Goal: Task Accomplishment & Management: Use online tool/utility

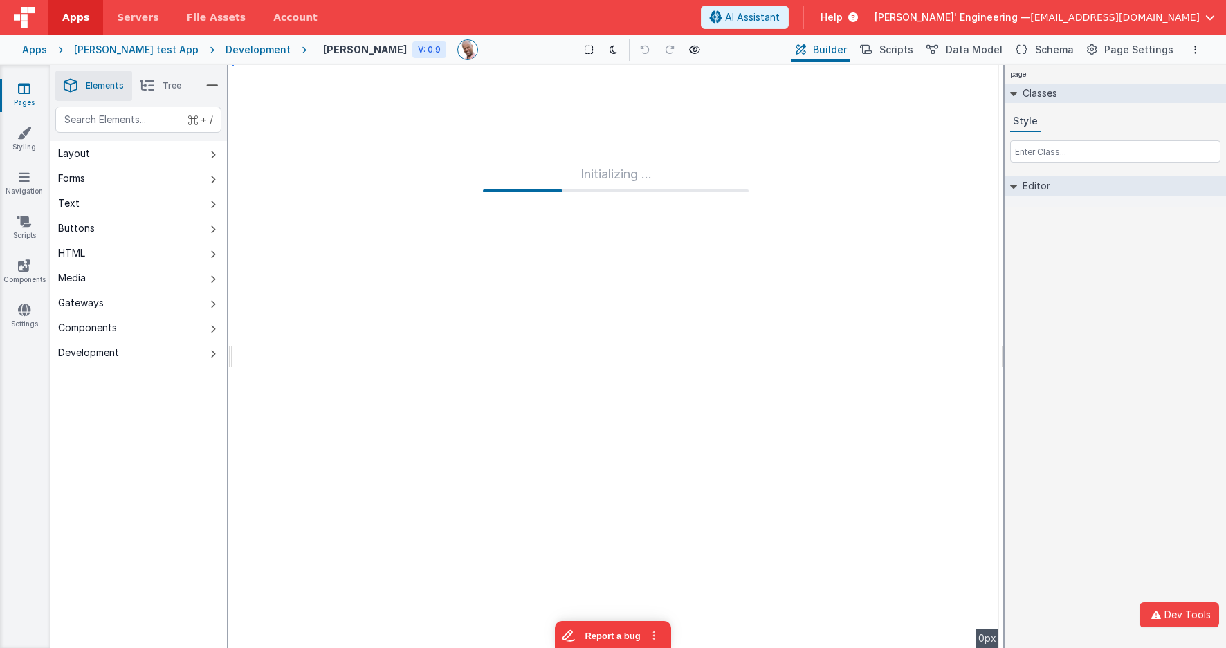
click at [367, 453] on div "Initializing ..." at bounding box center [615, 356] width 766 height 583
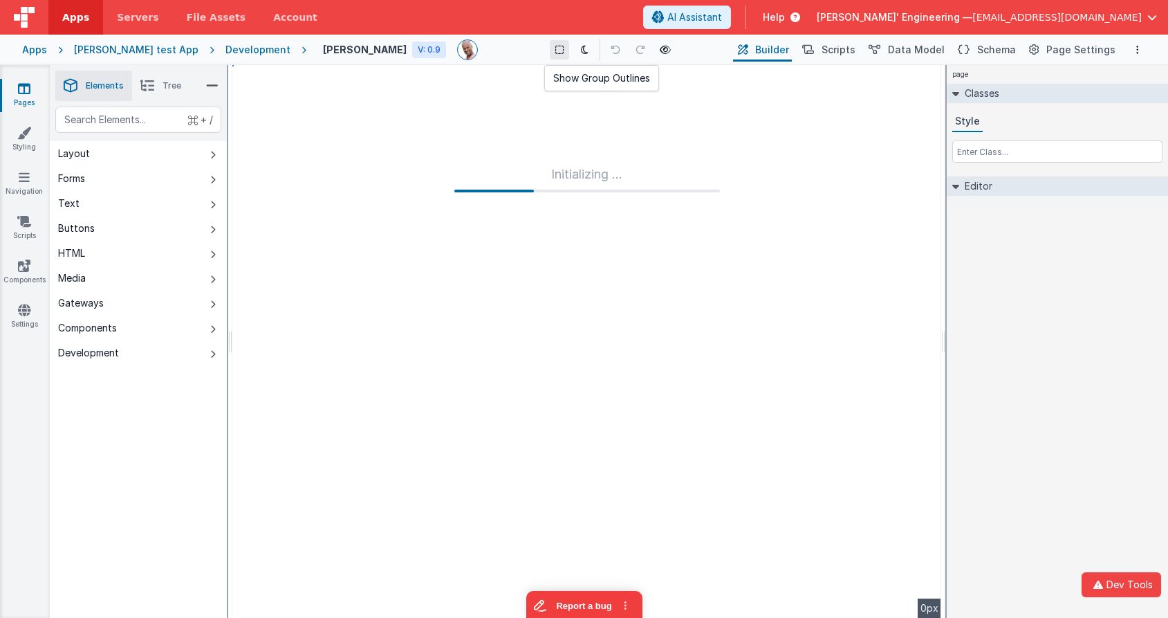
click at [550, 55] on button at bounding box center [559, 49] width 19 height 19
click at [555, 50] on icon at bounding box center [559, 50] width 8 height 10
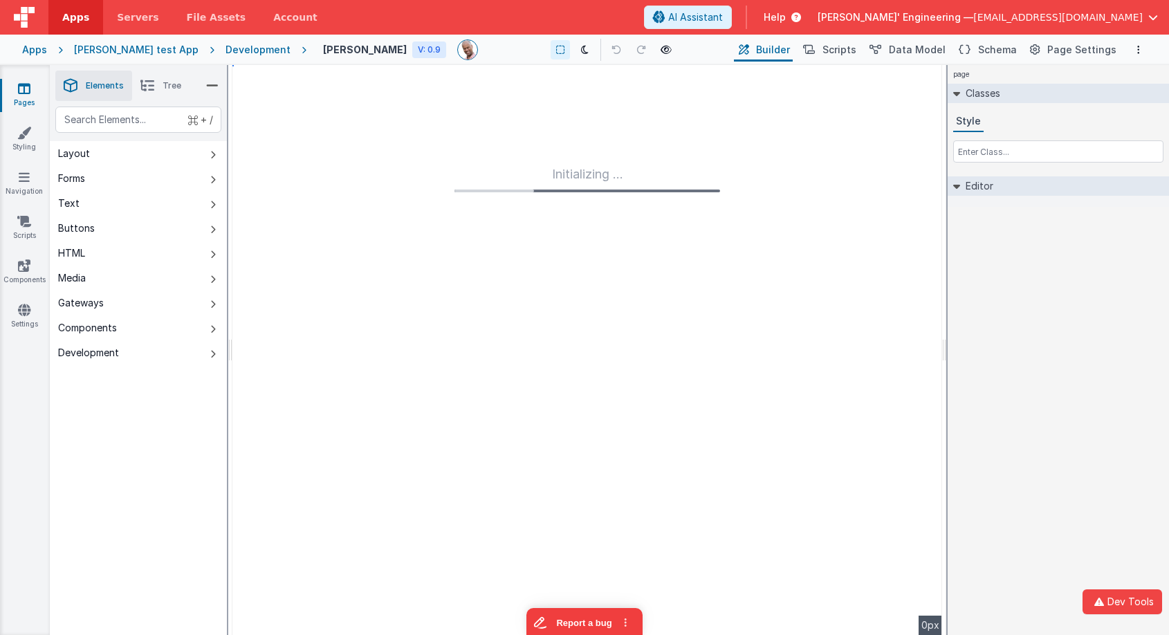
click at [457, 80] on div "Initializing ..." at bounding box center [587, 350] width 710 height 570
